Goal: Task Accomplishment & Management: Use online tool/utility

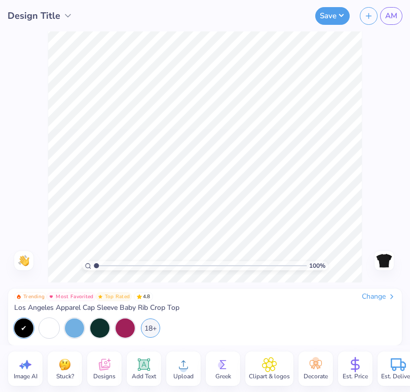
click at [111, 375] on span "Designs" at bounding box center [104, 376] width 22 height 8
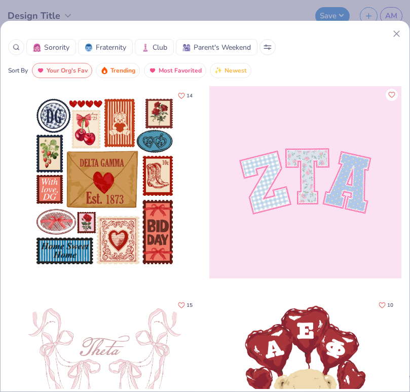
click at [400, 32] on icon at bounding box center [396, 33] width 11 height 11
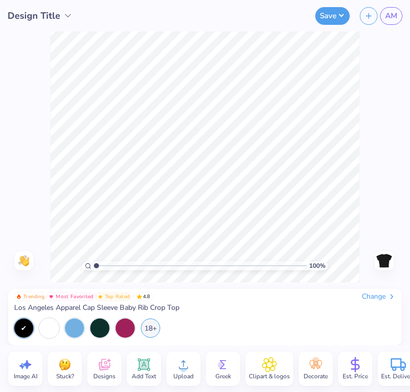
click at [15, 373] on span "Image AI" at bounding box center [26, 376] width 24 height 8
select select "4"
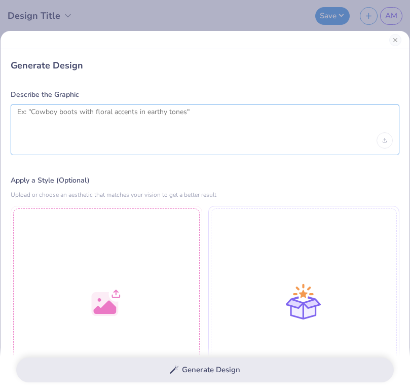
click at [87, 117] on textarea at bounding box center [205, 119] width 376 height 25
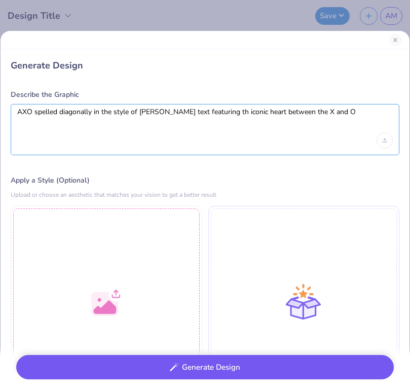
type textarea "AXO spelled diagonally in the style of [PERSON_NAME] text featuring th iconic h…"
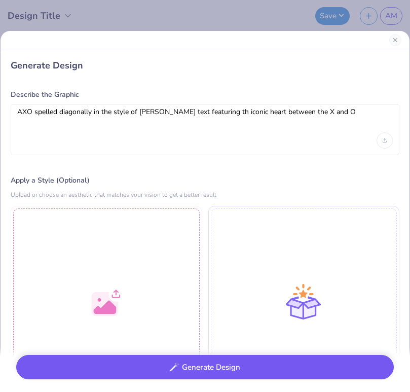
click at [172, 369] on icon "button" at bounding box center [174, 366] width 9 height 9
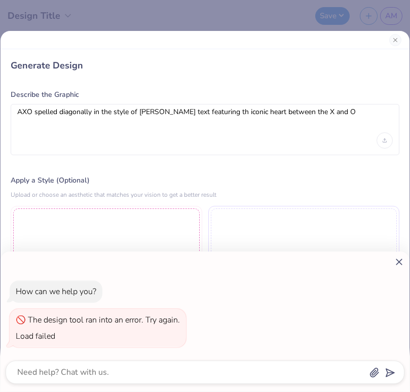
click at [108, 128] on div "How can we help you? The design tool ran into an error. Try again. Load failed" at bounding box center [205, 196] width 410 height 392
type textarea "x"
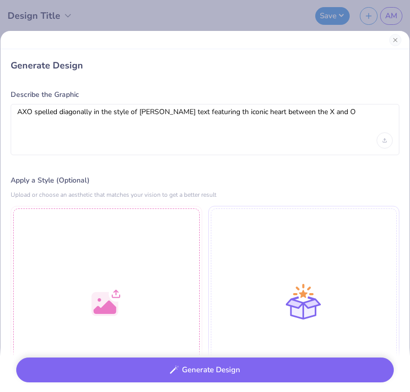
click at [123, 142] on div "AXO spelled diagonally in the style of [PERSON_NAME] text featuring th iconic h…" at bounding box center [205, 129] width 389 height 51
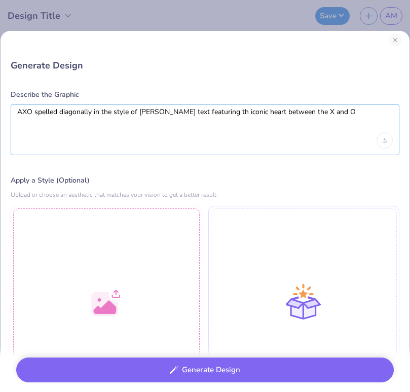
click at [101, 129] on textarea "AXO spelled diagonally in the style of [PERSON_NAME] text featuring th iconic h…" at bounding box center [205, 119] width 376 height 25
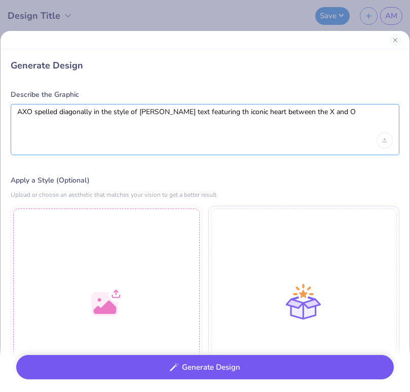
type textarea "AXO spelled diagonally in the style of [PERSON_NAME] text featuring th iconic h…"
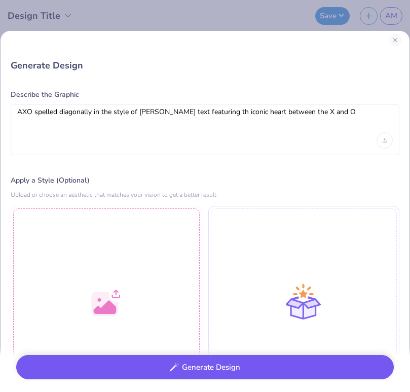
click at [184, 368] on button "Generate Design" at bounding box center [205, 367] width 378 height 25
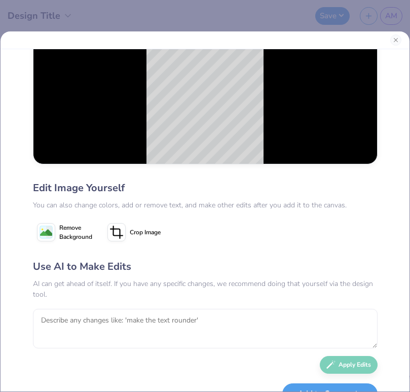
scroll to position [82, 0]
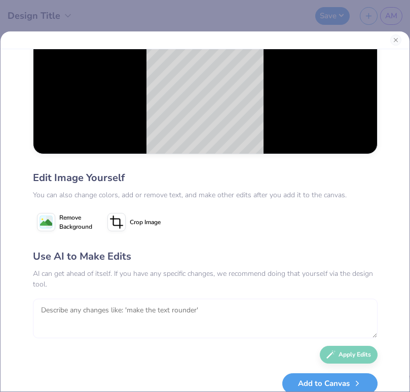
click at [183, 307] on textarea at bounding box center [205, 319] width 345 height 40
click at [183, 307] on textarea "make the test white and add the A" at bounding box center [205, 319] width 345 height 40
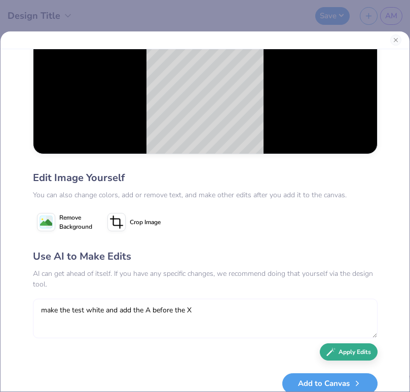
type textarea "make the test white and add the A before the X"
click at [369, 349] on button "Apply Edits" at bounding box center [349, 352] width 58 height 18
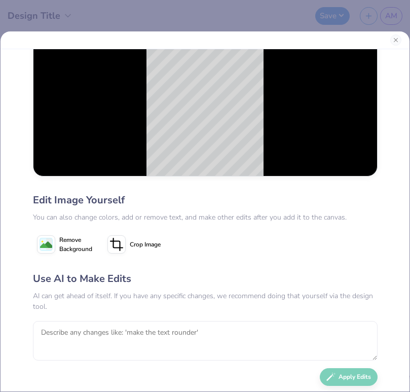
scroll to position [58, 0]
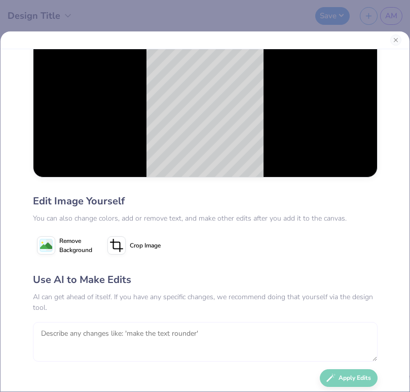
click at [133, 324] on textarea at bounding box center [205, 342] width 345 height 40
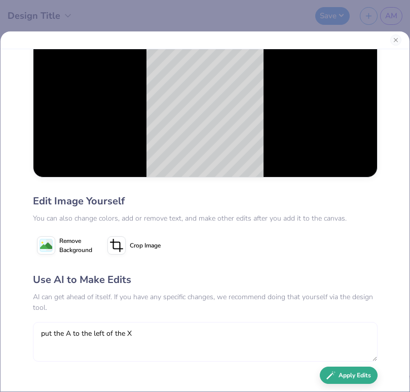
type textarea "put the A to the left of the X"
click at [360, 377] on button "Apply Edits" at bounding box center [349, 375] width 58 height 18
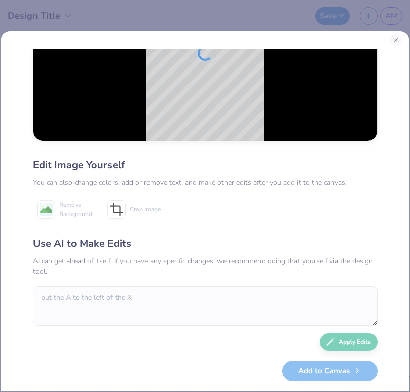
scroll to position [94, 0]
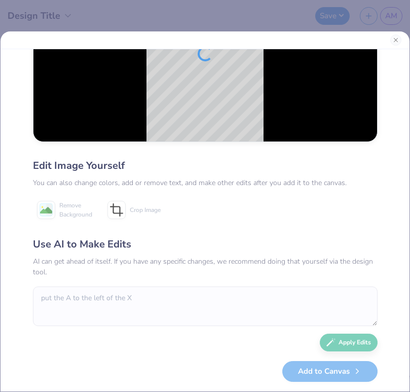
click at [318, 370] on div "Add to Canvas" at bounding box center [205, 371] width 345 height 21
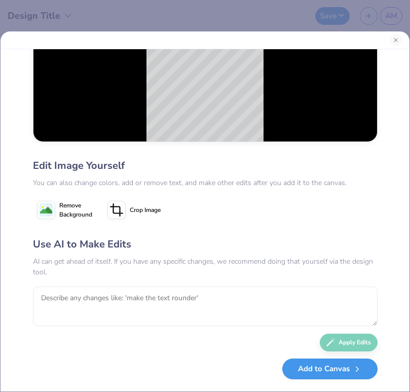
click at [326, 374] on button "Add to Canvas" at bounding box center [329, 368] width 95 height 21
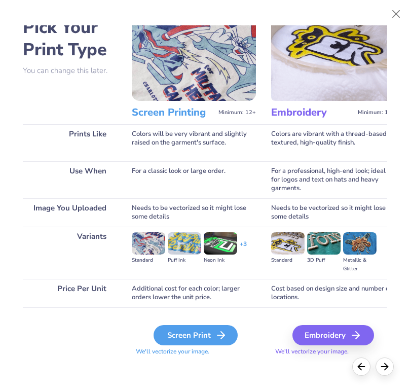
scroll to position [35, 0]
click at [208, 333] on div "Screen Print" at bounding box center [196, 335] width 84 height 20
click at [217, 341] on icon at bounding box center [221, 335] width 12 height 12
click at [214, 334] on div "Screen Print" at bounding box center [196, 335] width 84 height 20
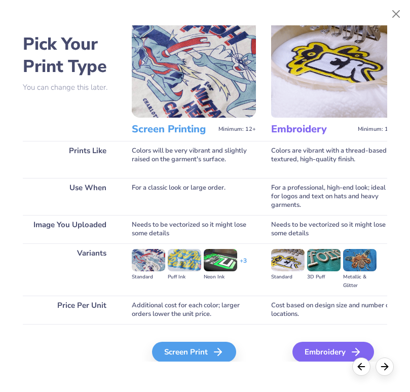
scroll to position [0, 0]
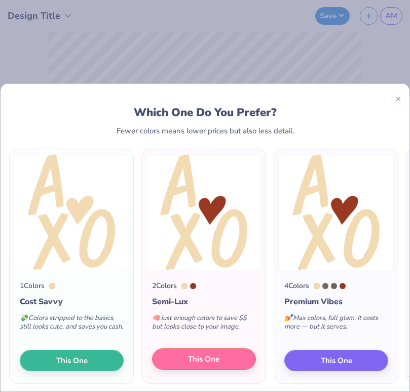
click at [199, 358] on span "This One" at bounding box center [203, 359] width 31 height 12
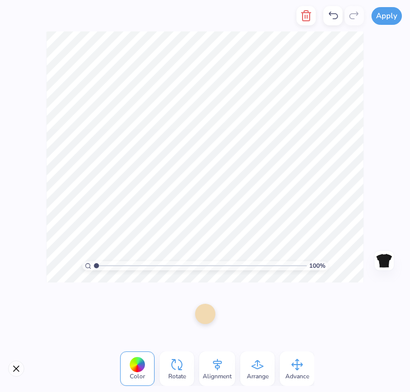
drag, startPoint x: 293, startPoint y: 368, endPoint x: 290, endPoint y: 363, distance: 5.9
click at [290, 363] on icon at bounding box center [296, 364] width 15 height 15
click at [295, 361] on icon at bounding box center [296, 364] width 15 height 15
click at [270, 361] on div "Arrange" at bounding box center [257, 368] width 34 height 34
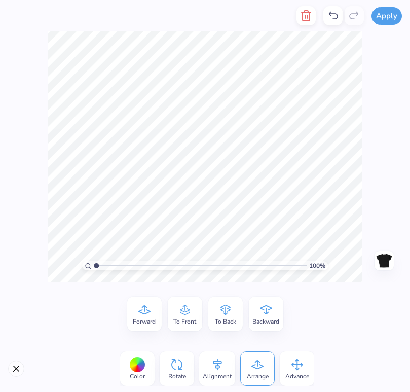
click at [144, 317] on span "Forward" at bounding box center [144, 321] width 23 height 8
click at [221, 368] on icon at bounding box center [217, 364] width 15 height 15
click at [182, 309] on icon at bounding box center [184, 309] width 15 height 15
click at [146, 311] on icon at bounding box center [144, 310] width 9 height 12
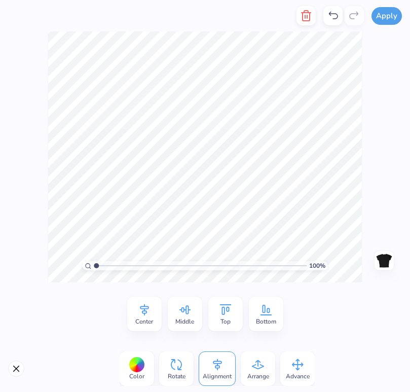
click at [188, 320] on span "Middle" at bounding box center [184, 321] width 19 height 8
click at [229, 320] on span "Top" at bounding box center [225, 321] width 10 height 8
click at [272, 312] on icon at bounding box center [265, 309] width 15 height 15
click at [227, 313] on icon at bounding box center [225, 309] width 15 height 15
click at [191, 312] on icon at bounding box center [184, 309] width 15 height 15
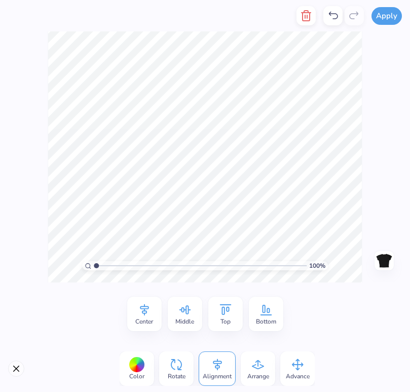
click at [145, 315] on icon at bounding box center [144, 309] width 15 height 15
click at [139, 317] on icon at bounding box center [144, 309] width 15 height 15
click at [221, 368] on icon at bounding box center [217, 364] width 15 height 15
click at [270, 310] on icon at bounding box center [266, 310] width 12 height 11
click at [234, 315] on div "Top" at bounding box center [225, 313] width 34 height 34
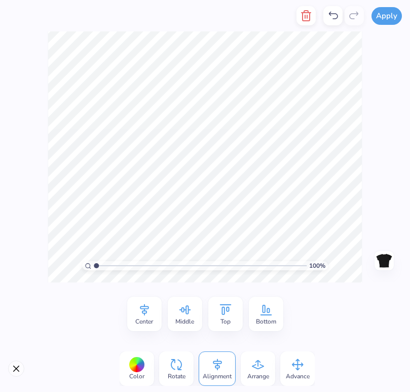
click at [195, 312] on div "Middle" at bounding box center [185, 313] width 34 height 34
click at [224, 309] on icon at bounding box center [225, 309] width 15 height 15
click at [265, 365] on icon at bounding box center [257, 364] width 15 height 15
click at [289, 363] on icon at bounding box center [296, 364] width 15 height 15
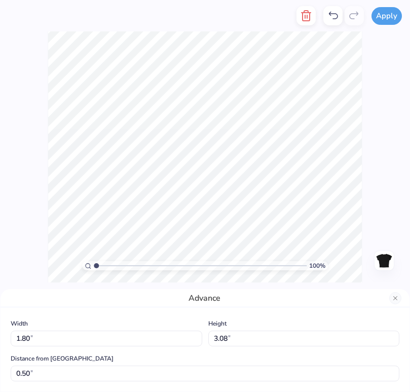
click at [331, 20] on icon at bounding box center [333, 16] width 12 height 12
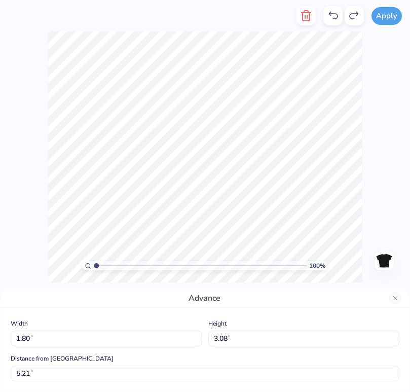
type input "1.39"
click at [331, 20] on icon at bounding box center [333, 16] width 12 height 12
type input "2.84"
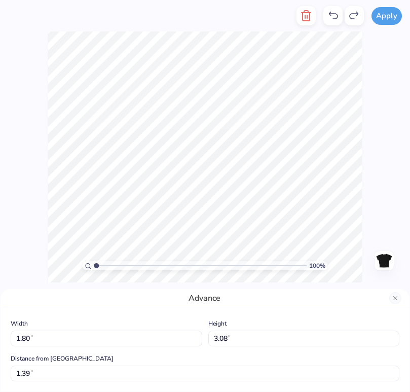
type input "4.85"
click at [331, 20] on icon at bounding box center [333, 16] width 12 height 12
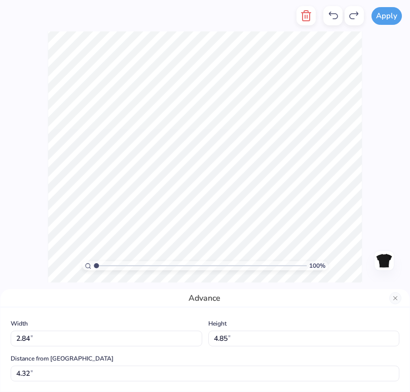
click at [331, 20] on icon at bounding box center [333, 16] width 12 height 12
type input "2.14"
click at [331, 20] on icon at bounding box center [333, 16] width 12 height 12
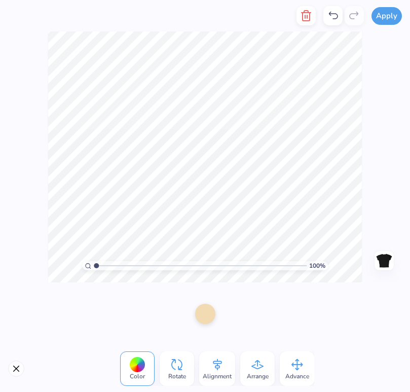
click at [371, 209] on div "100 % Need help? Chat with us. Back" at bounding box center [205, 156] width 410 height 251
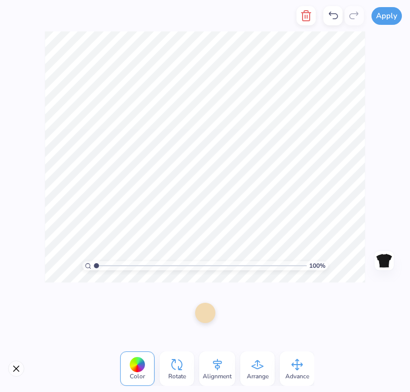
click at [201, 313] on div at bounding box center [205, 313] width 20 height 20
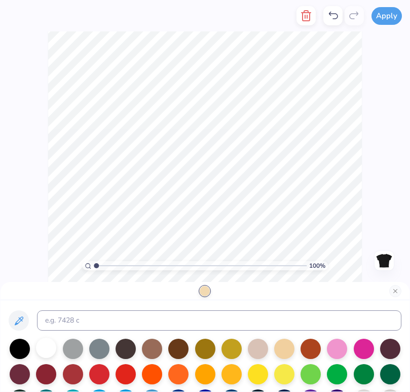
click at [52, 348] on div at bounding box center [46, 348] width 20 height 20
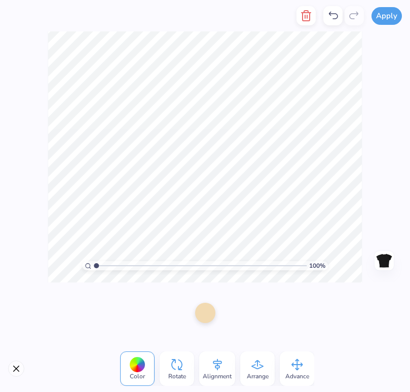
click at [205, 316] on div at bounding box center [205, 313] width 20 height 20
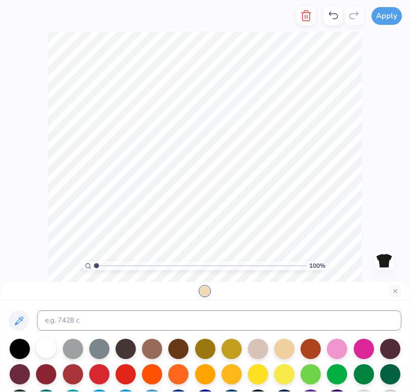
click at [42, 353] on div at bounding box center [46, 348] width 20 height 20
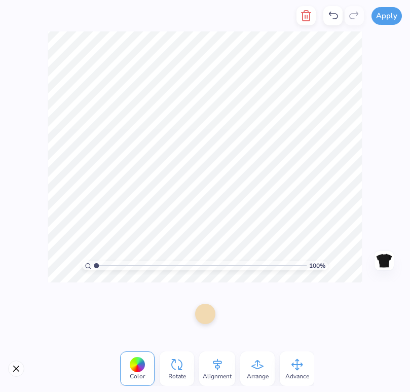
click at [219, 318] on div at bounding box center [205, 313] width 36 height 36
click at [209, 315] on div at bounding box center [205, 313] width 20 height 20
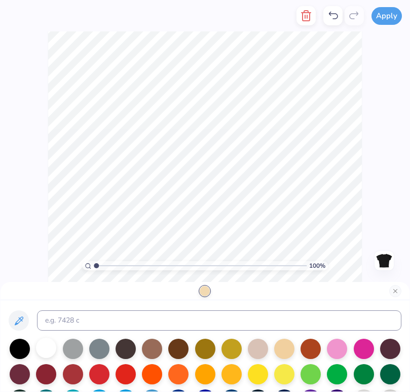
click at [47, 349] on div at bounding box center [46, 348] width 20 height 20
click at [398, 187] on div "100 % Need help? Chat with us. Back" at bounding box center [205, 156] width 410 height 251
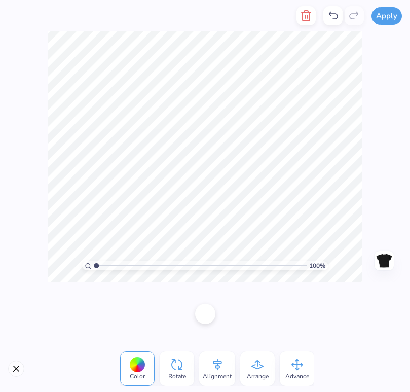
click at [17, 372] on button "Close" at bounding box center [16, 368] width 16 height 16
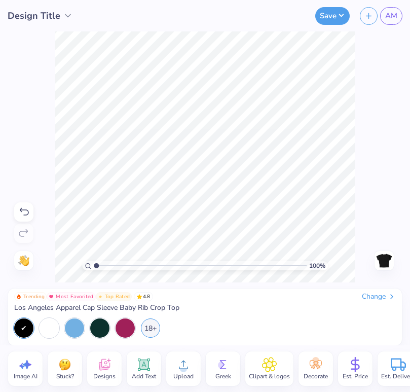
click at [358, 201] on div "100 % Need help? Chat with us. Back" at bounding box center [205, 156] width 410 height 251
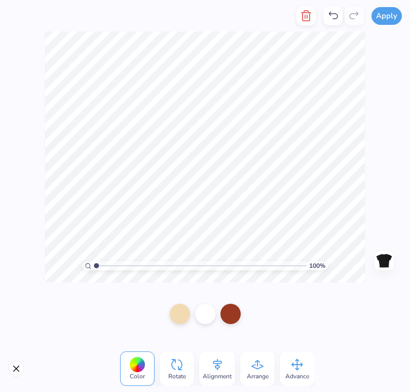
click at [378, 201] on div "100 % Need help? Chat with us. Back" at bounding box center [205, 156] width 410 height 251
